Goal: Navigation & Orientation: Find specific page/section

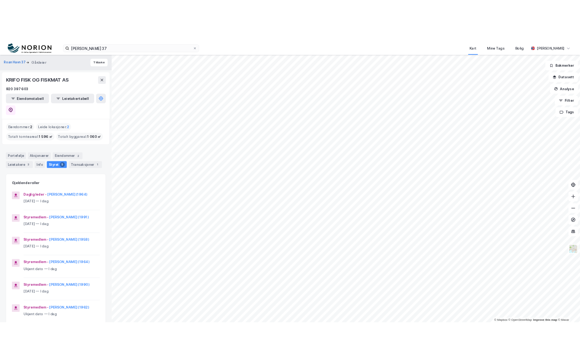
scroll to position [47, 0]
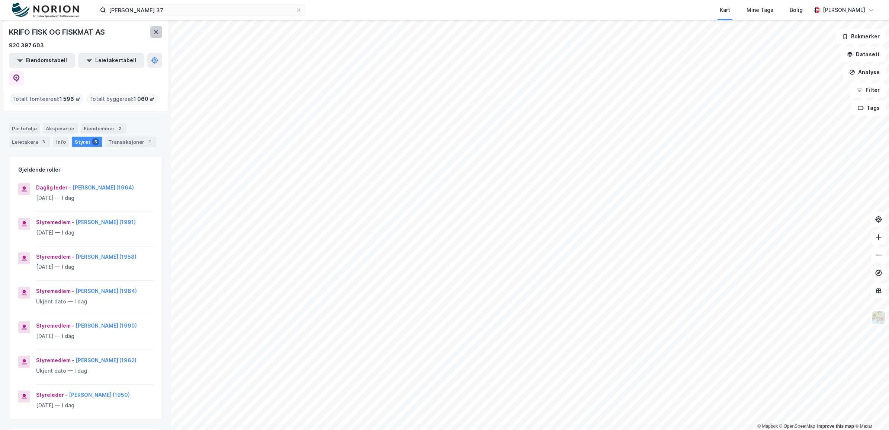
click at [157, 29] on icon at bounding box center [156, 32] width 6 height 6
